Goal: Task Accomplishment & Management: Manage account settings

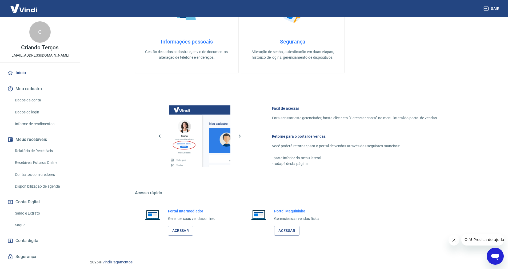
scroll to position [189, 0]
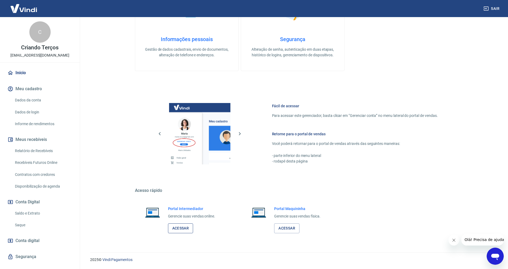
click at [183, 231] on link "Acessar" at bounding box center [180, 228] width 25 height 10
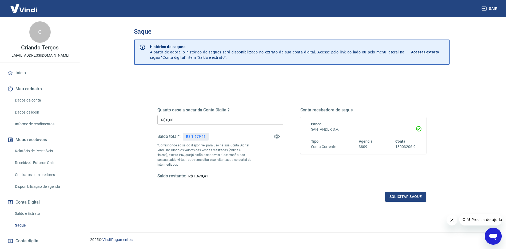
click at [199, 127] on div "Quanto deseja sacar da Conta Digital? R$ 0,00 ​ Saldo total*: R$ 1.679,41 *Corr…" at bounding box center [220, 142] width 126 height 71
click at [231, 122] on input "R$ 0,00" at bounding box center [220, 120] width 126 height 10
click at [231, 121] on input "R$ 0,00" at bounding box center [220, 120] width 126 height 10
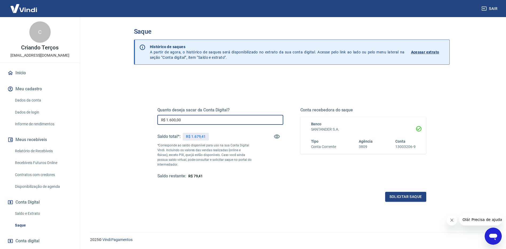
type input "R$ 1.600,00"
click at [394, 191] on div "Quanto deseja sacar da Conta Digital? R$ 1.600,00 ​ Saldo total*: R$ 1.679,41 *…" at bounding box center [291, 147] width 269 height 107
click at [393, 204] on div "Quanto deseja sacar da Conta Digital? R$ 1.600,00 ​ Saldo total*: R$ 1.679,41 *…" at bounding box center [292, 146] width 282 height 124
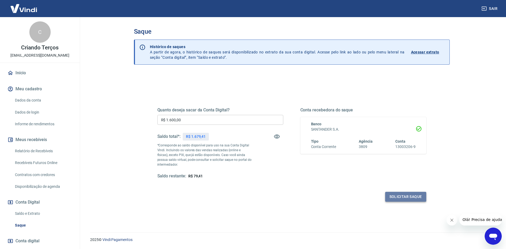
click at [396, 198] on button "Solicitar saque" at bounding box center [405, 197] width 41 height 10
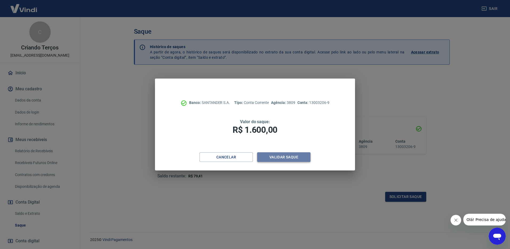
click at [284, 157] on button "Validar saque" at bounding box center [283, 157] width 53 height 10
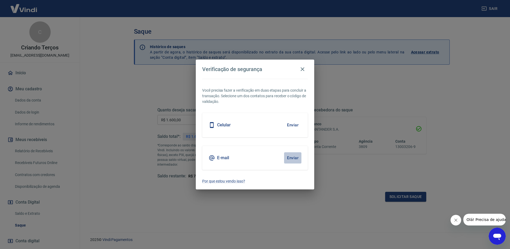
click at [295, 158] on button "Enviar" at bounding box center [292, 157] width 17 height 11
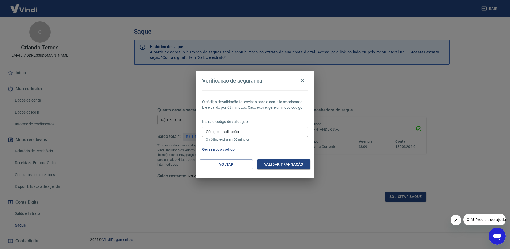
click at [284, 127] on input "Código de validação" at bounding box center [255, 131] width 106 height 10
type input "738509"
click at [279, 167] on button "Validar transação" at bounding box center [283, 164] width 53 height 10
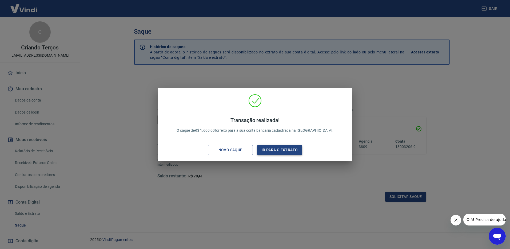
click at [266, 149] on button "Ir para o extrato" at bounding box center [279, 150] width 45 height 10
